Goal: Navigation & Orientation: Find specific page/section

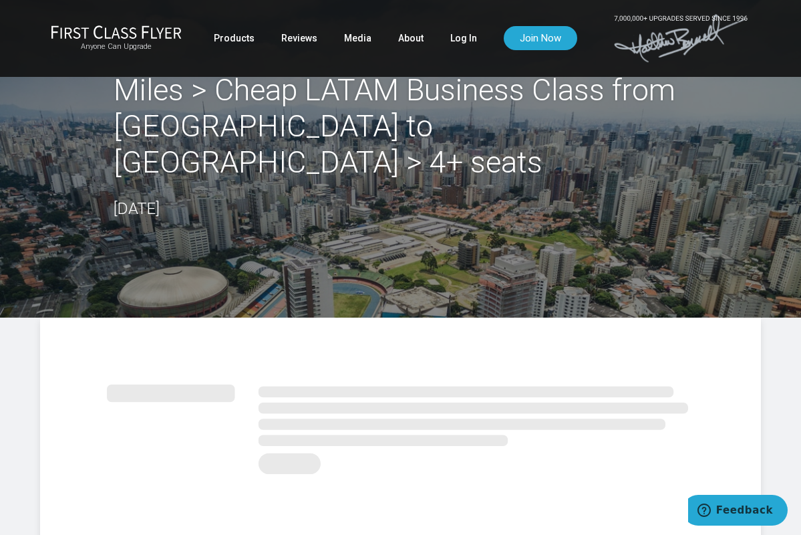
click at [108, 30] on img at bounding box center [116, 32] width 131 height 14
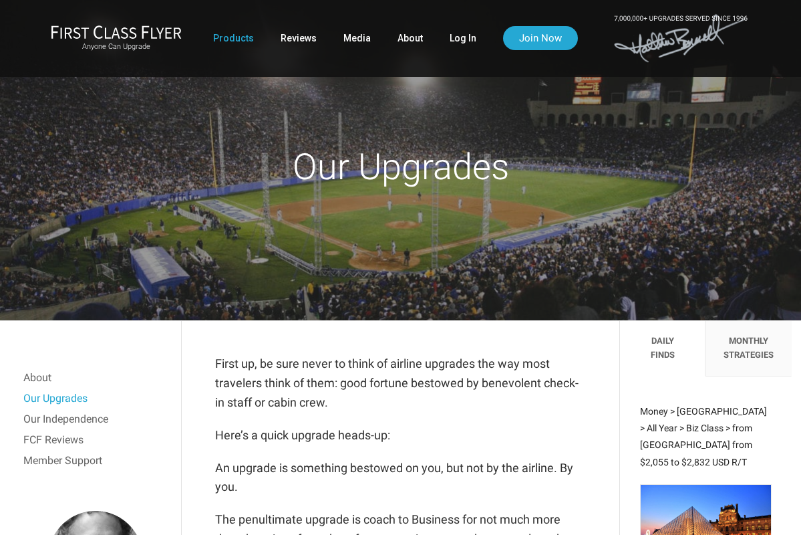
click at [237, 34] on link "Products" at bounding box center [233, 38] width 41 height 24
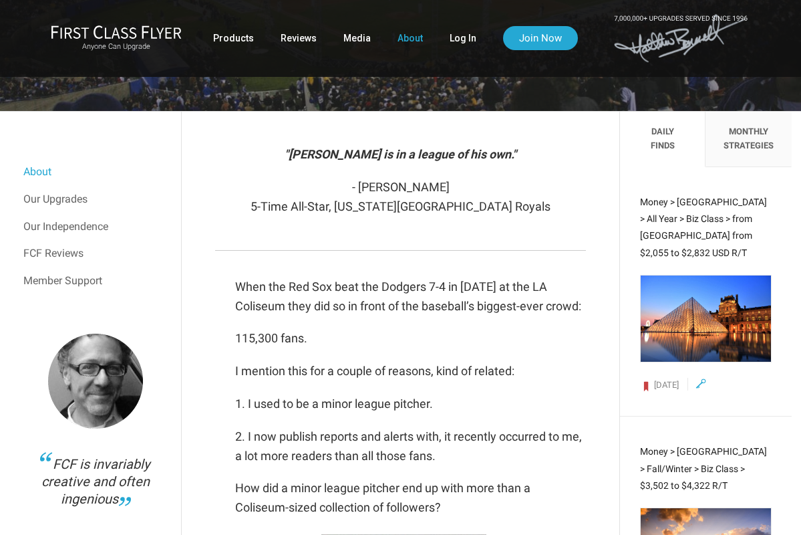
scroll to position [210, 0]
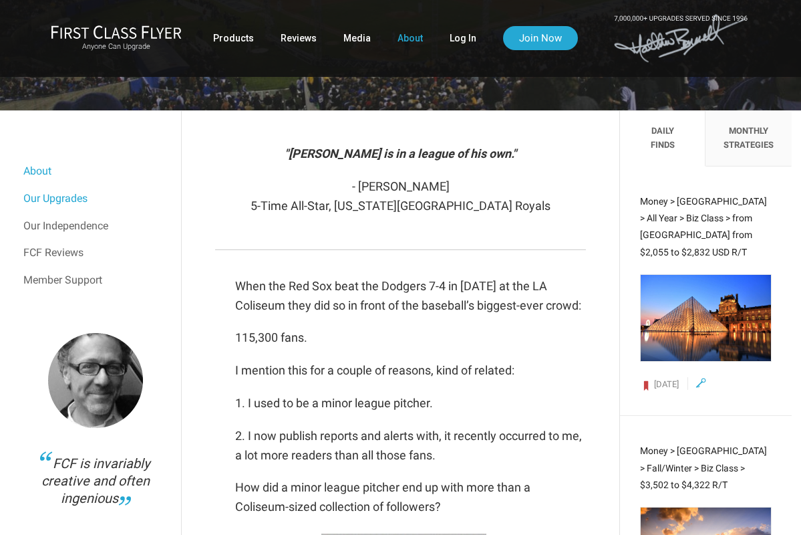
click at [60, 201] on link "Our Upgrades" at bounding box center [95, 198] width 144 height 27
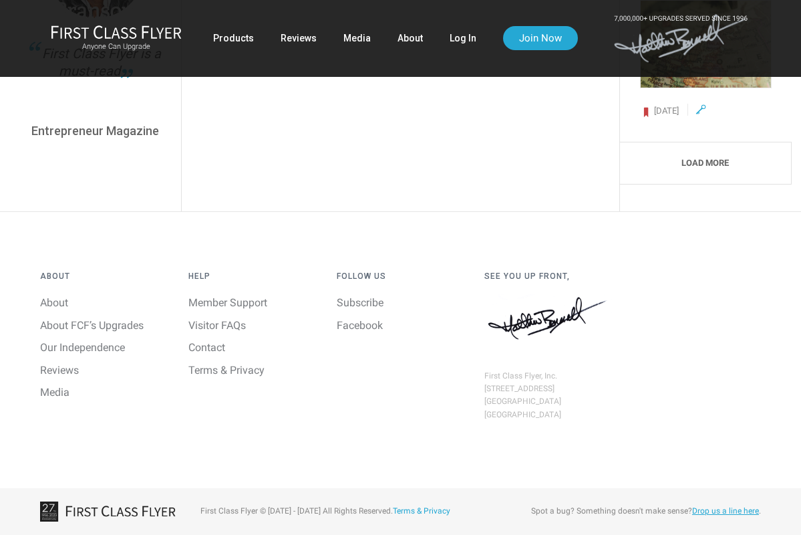
scroll to position [5164, 0]
click at [237, 321] on link "Visitor FAQs" at bounding box center [216, 325] width 57 height 13
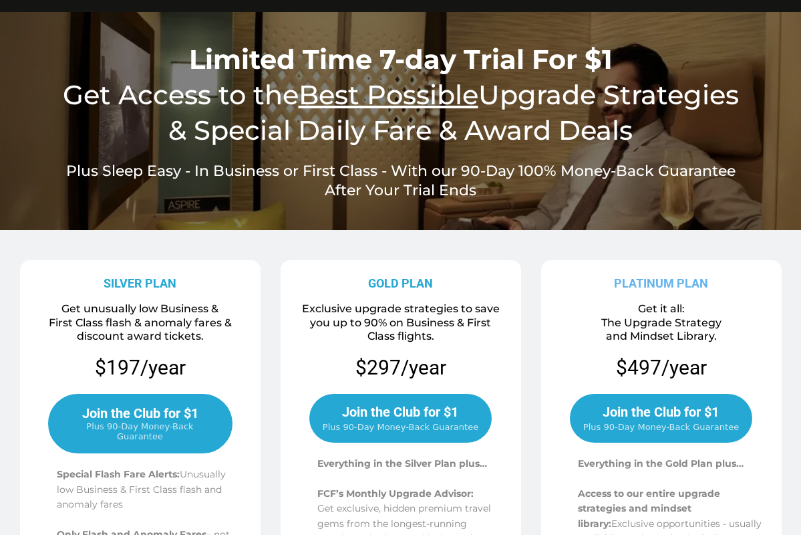
scroll to position [49, 0]
